Goal: Communication & Community: Answer question/provide support

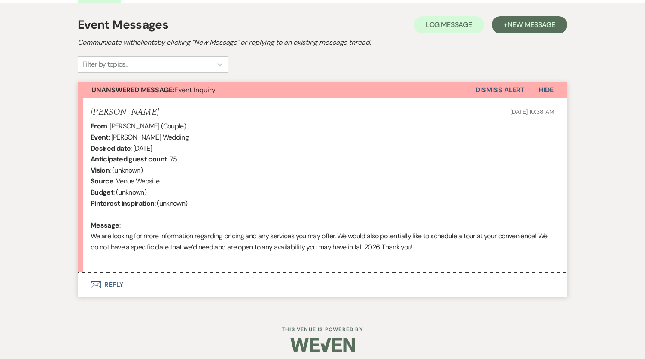
click at [117, 283] on button "Envelope Reply" at bounding box center [322, 285] width 489 height 24
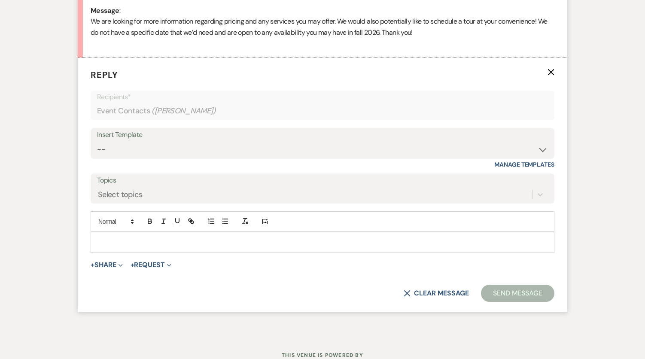
scroll to position [484, 0]
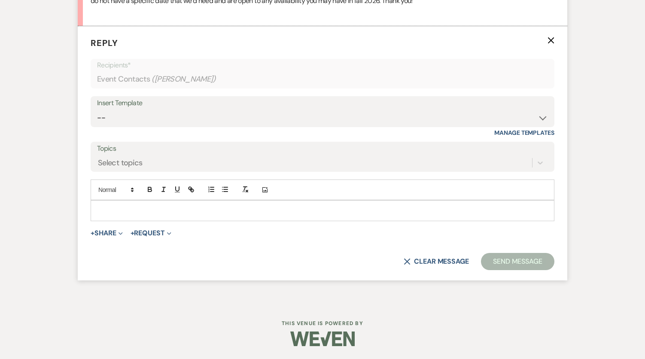
click at [216, 105] on div "Insert Template" at bounding box center [322, 103] width 451 height 12
click at [194, 113] on select "-- Weven Planning Portal Introduction (Booked Events) Initial Inquiry Response …" at bounding box center [322, 117] width 451 height 17
select select "74"
click at [97, 109] on select "-- Weven Planning Portal Introduction (Booked Events) Initial Inquiry Response …" at bounding box center [322, 117] width 451 height 17
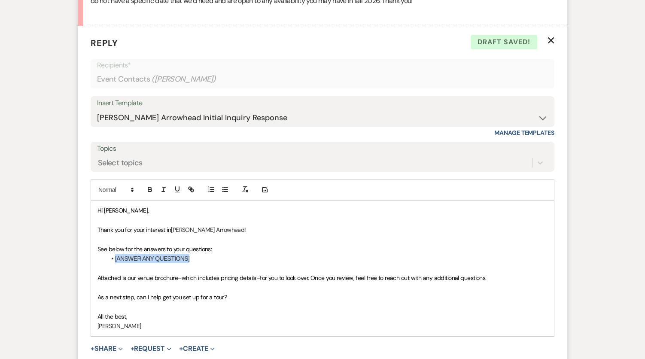
drag, startPoint x: 166, startPoint y: 260, endPoint x: 96, endPoint y: 260, distance: 70.0
click at [96, 260] on div "Hi Ronald Minear, Thank you for your interest in Herman Melville's Arrowhead ! …" at bounding box center [322, 268] width 463 height 135
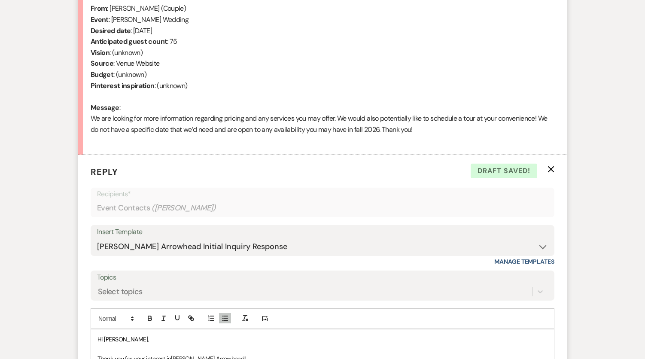
scroll to position [527, 0]
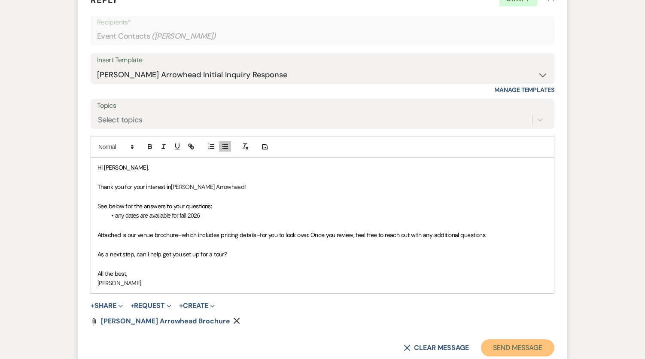
click at [512, 350] on button "Send Message" at bounding box center [517, 347] width 73 height 17
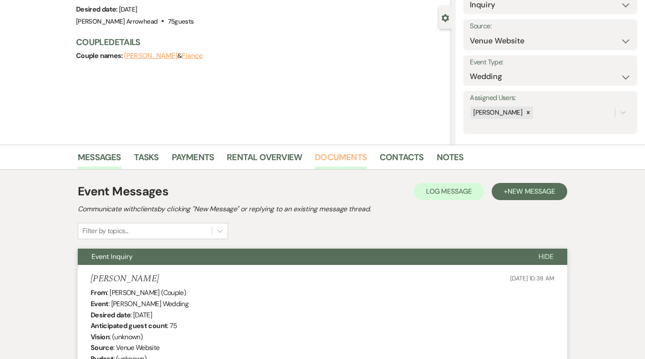
scroll to position [0, 0]
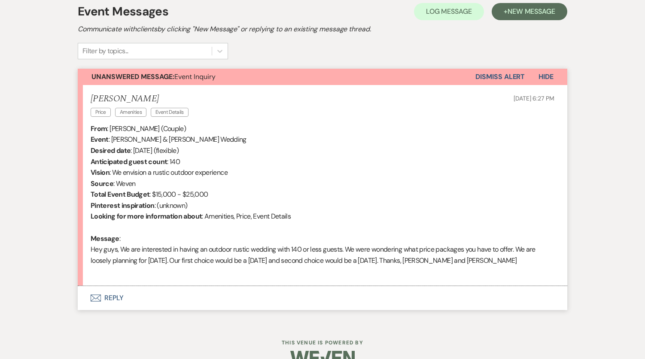
click at [111, 297] on button "Envelope Reply" at bounding box center [322, 298] width 489 height 24
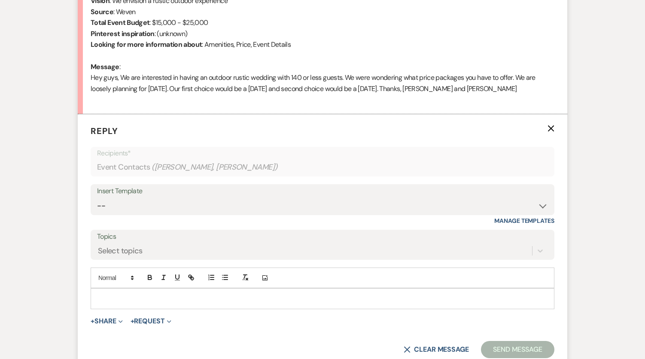
scroll to position [465, 0]
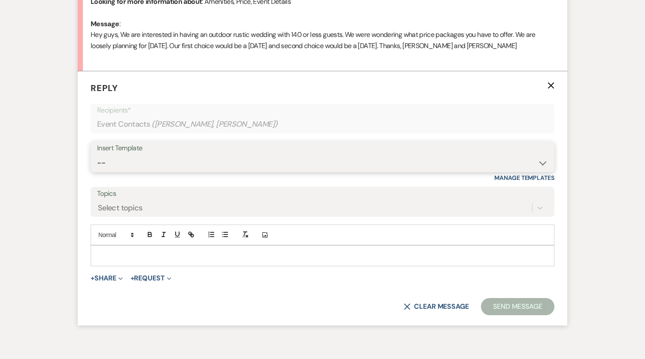
click at [195, 167] on select "-- Weven Planning Portal Introduction (Booked Events) Initial Inquiry Response …" at bounding box center [322, 163] width 451 height 17
select select "74"
click at [97, 155] on select "-- Weven Planning Portal Introduction (Booked Events) Initial Inquiry Response …" at bounding box center [322, 163] width 451 height 17
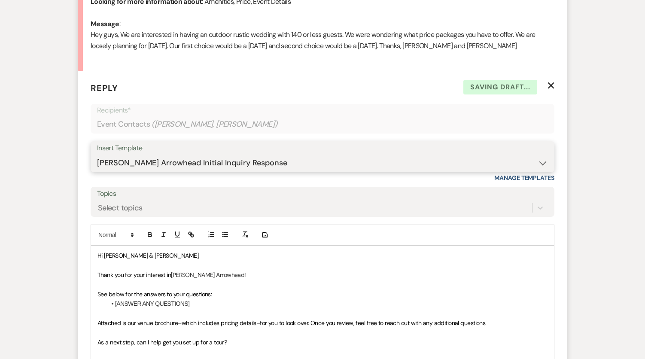
scroll to position [594, 0]
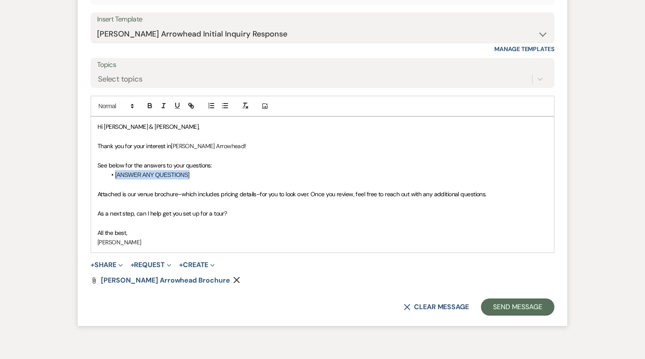
drag, startPoint x: 192, startPoint y: 173, endPoint x: 117, endPoint y: 178, distance: 75.7
click at [116, 178] on li "[ANSWER ANY QUESTIONS]" at bounding box center [326, 174] width 441 height 9
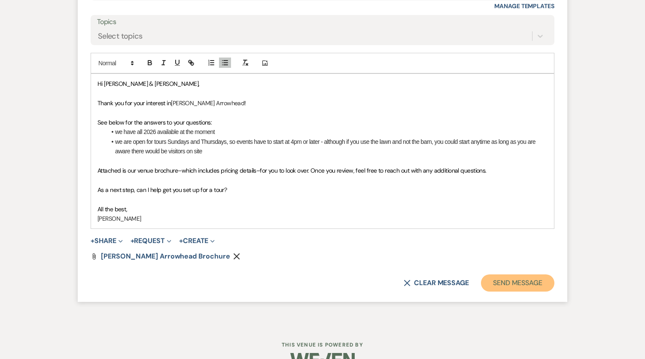
click at [496, 284] on button "Send Message" at bounding box center [517, 282] width 73 height 17
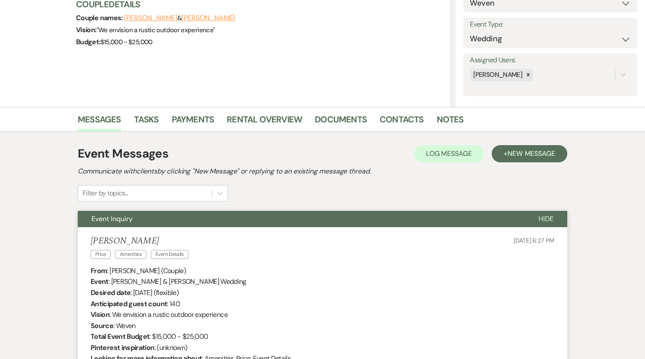
scroll to position [0, 0]
